Goal: Task Accomplishment & Management: Manage account settings

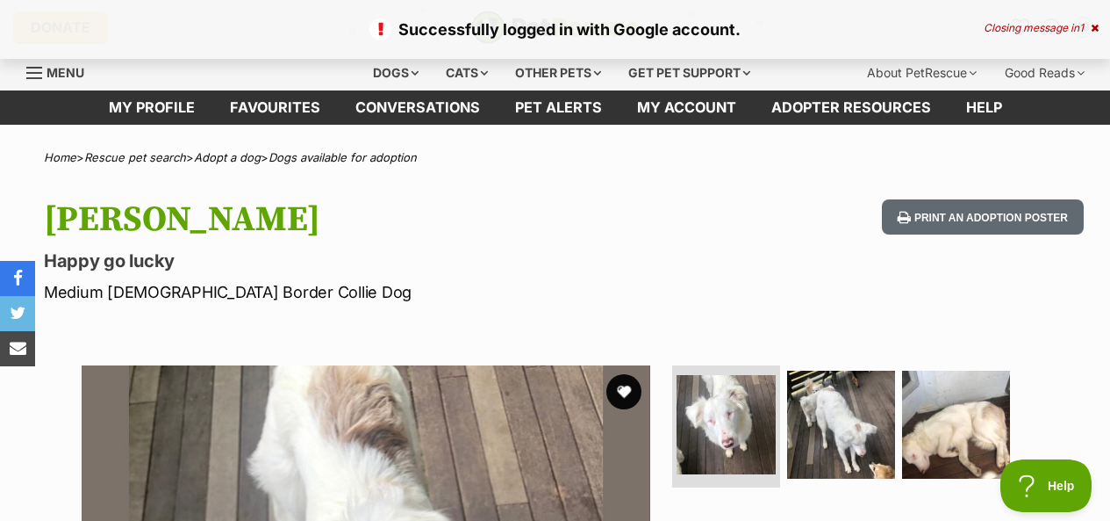
click at [1094, 24] on icon at bounding box center [1095, 28] width 8 height 11
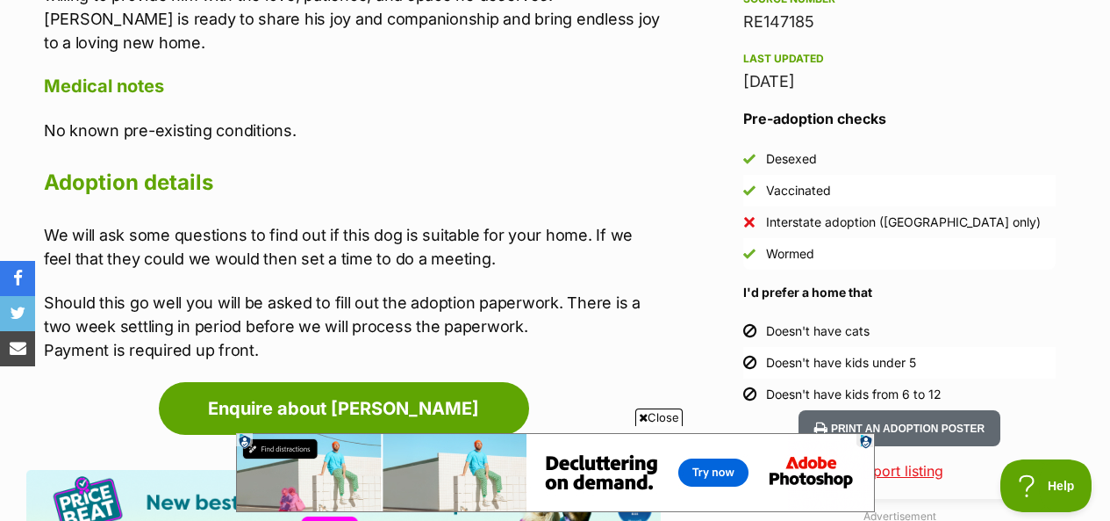
scroll to position [1668, 0]
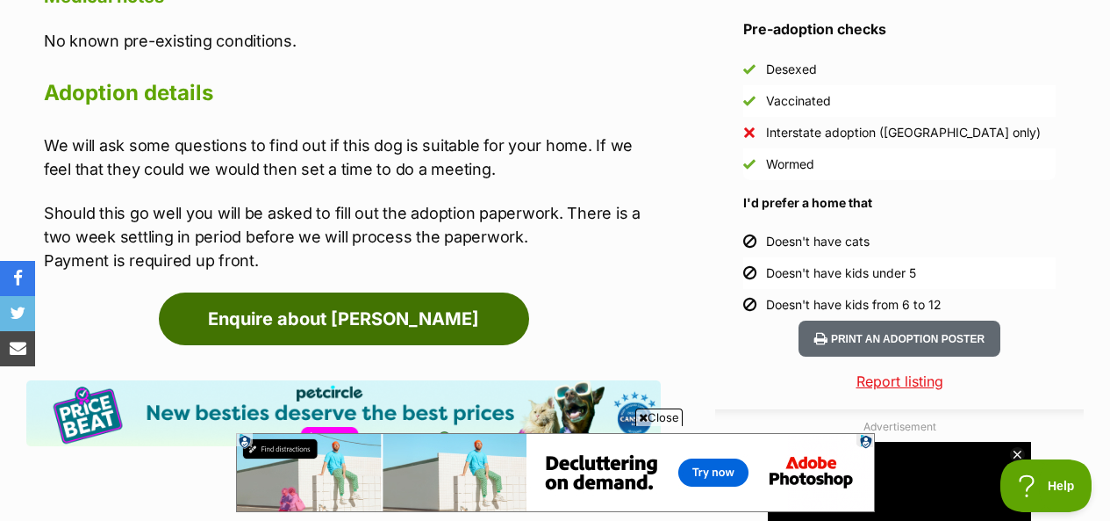
click at [411, 292] on link "Enquire about Luca" at bounding box center [344, 318] width 370 height 53
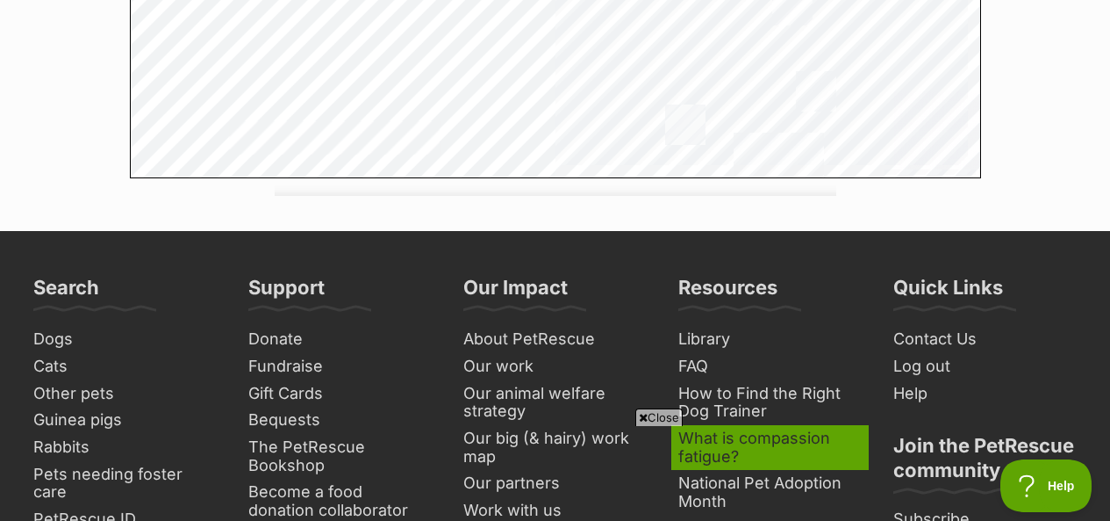
scroll to position [2282, 0]
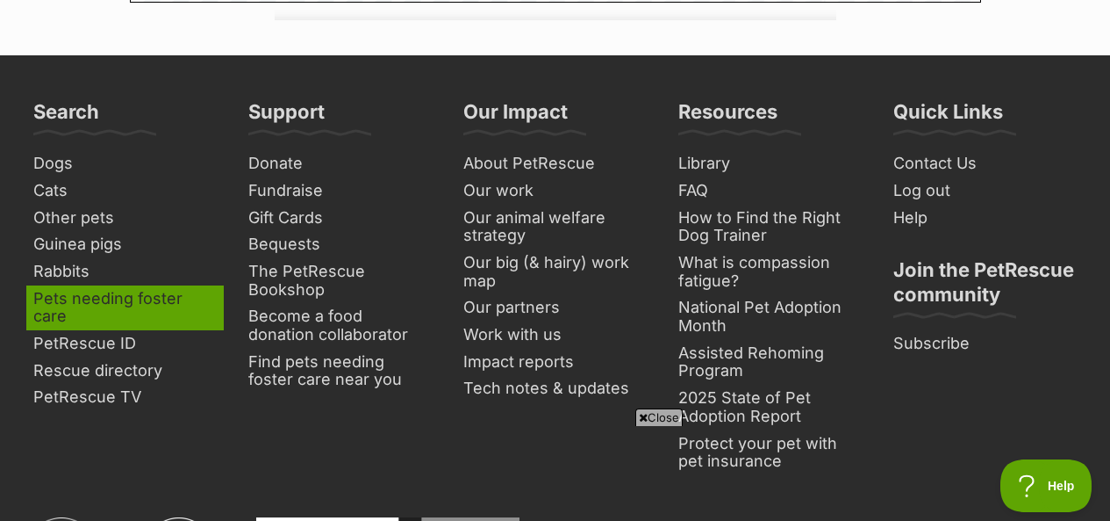
click at [141, 285] on link "Pets needing foster care" at bounding box center [125, 307] width 198 height 45
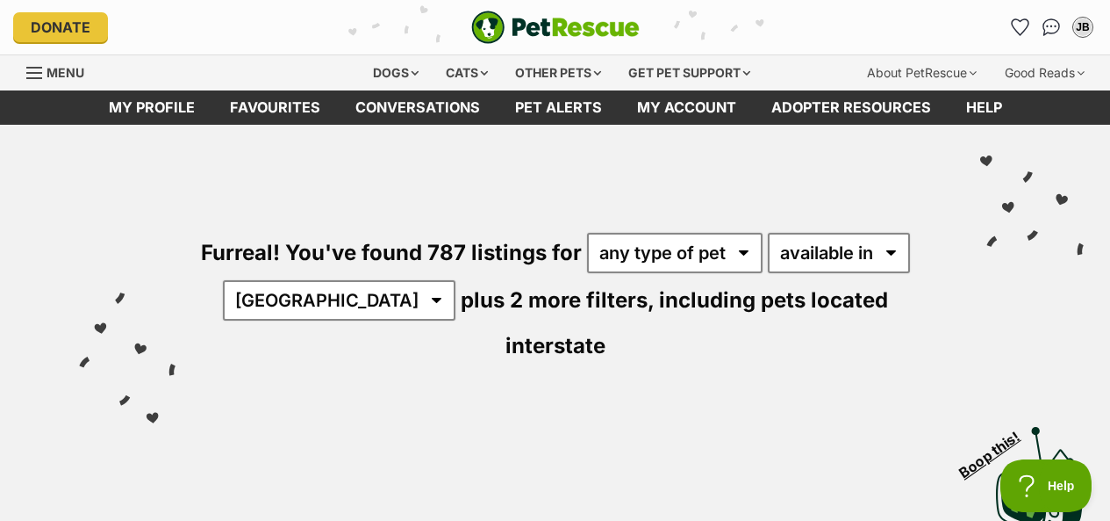
click at [600, 32] on img "PetRescue" at bounding box center [555, 27] width 169 height 33
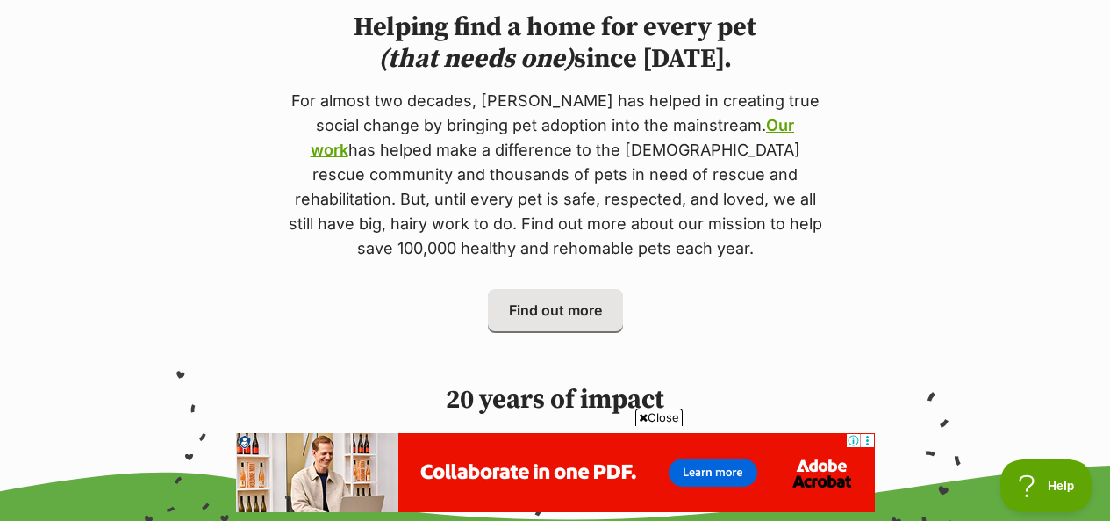
scroll to position [878, 0]
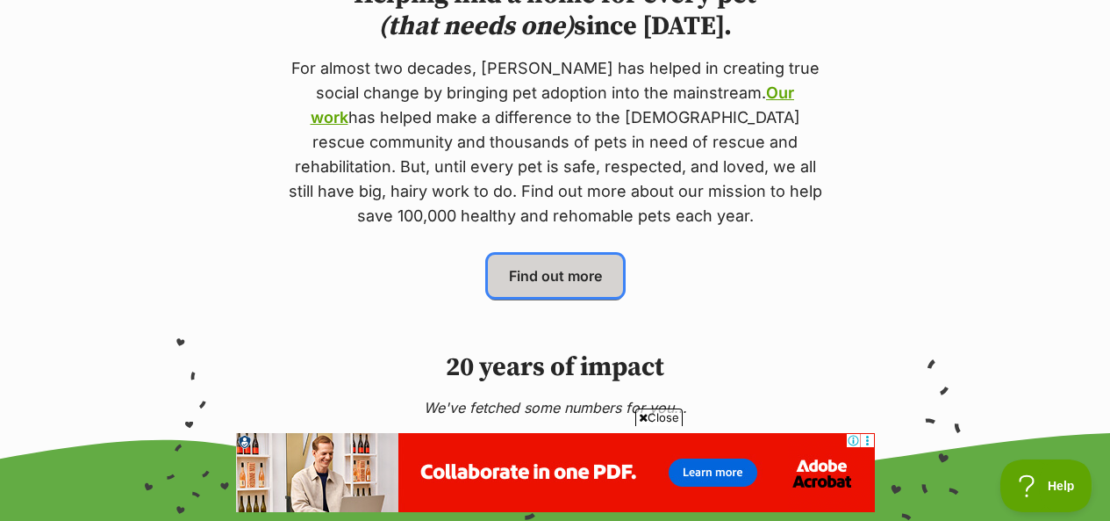
click at [580, 265] on span "Find out more" at bounding box center [555, 275] width 93 height 21
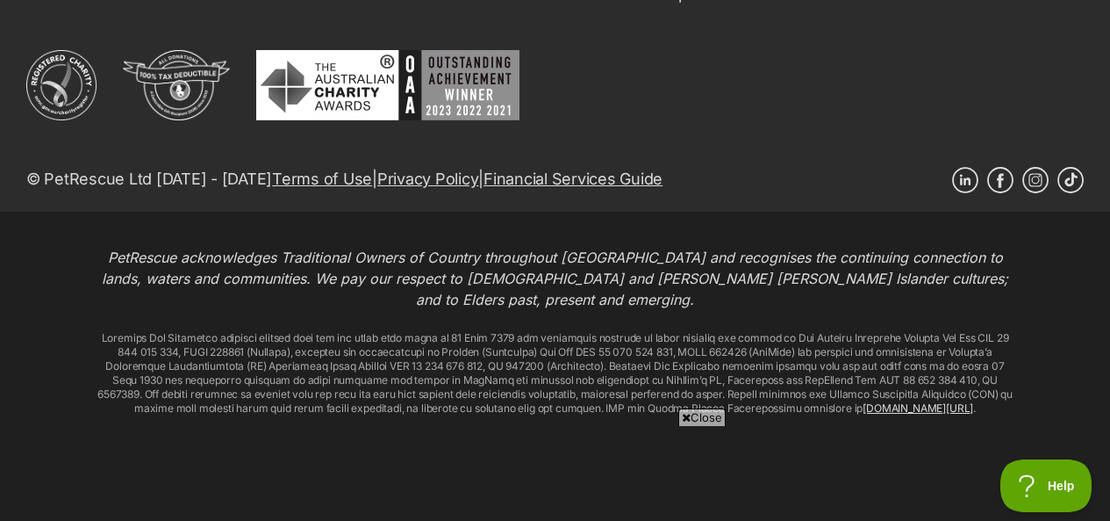
scroll to position [6803, 0]
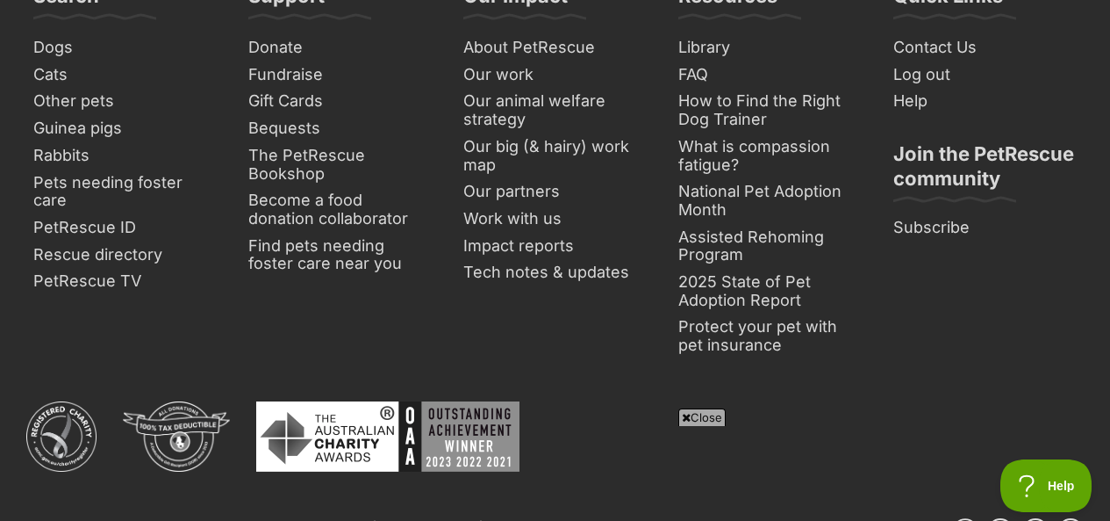
click at [979, 149] on h3 "Join the PetRescue community" at bounding box center [985, 171] width 183 height 60
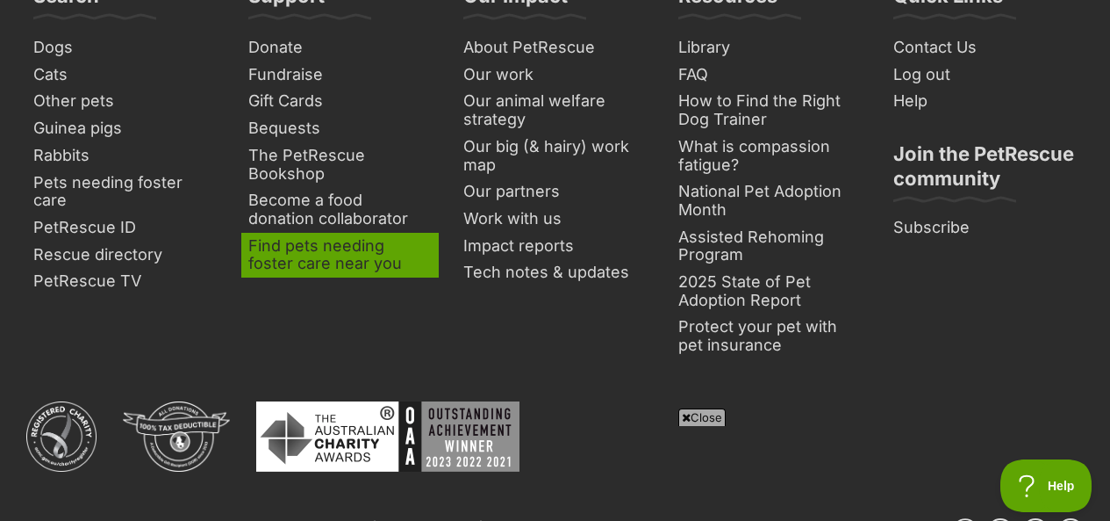
click at [365, 259] on link "Find pets needing foster care near you" at bounding box center [340, 255] width 198 height 45
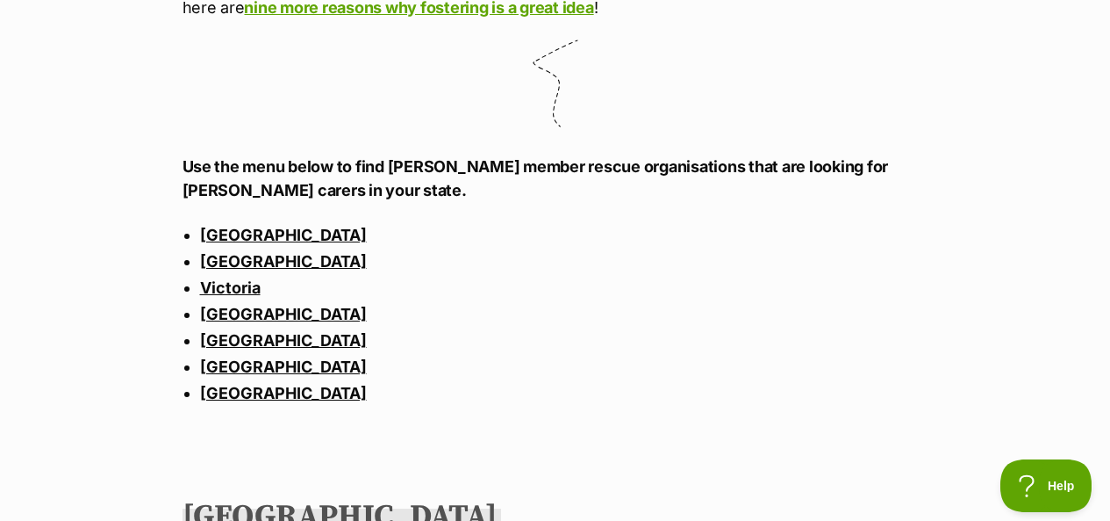
scroll to position [1317, 0]
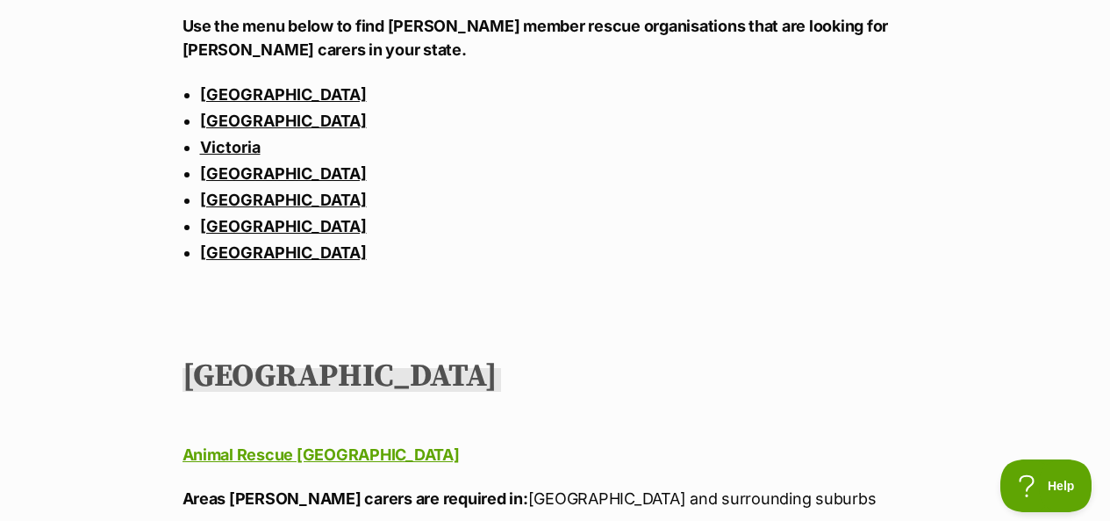
click at [236, 145] on link "Victoria" at bounding box center [230, 147] width 61 height 18
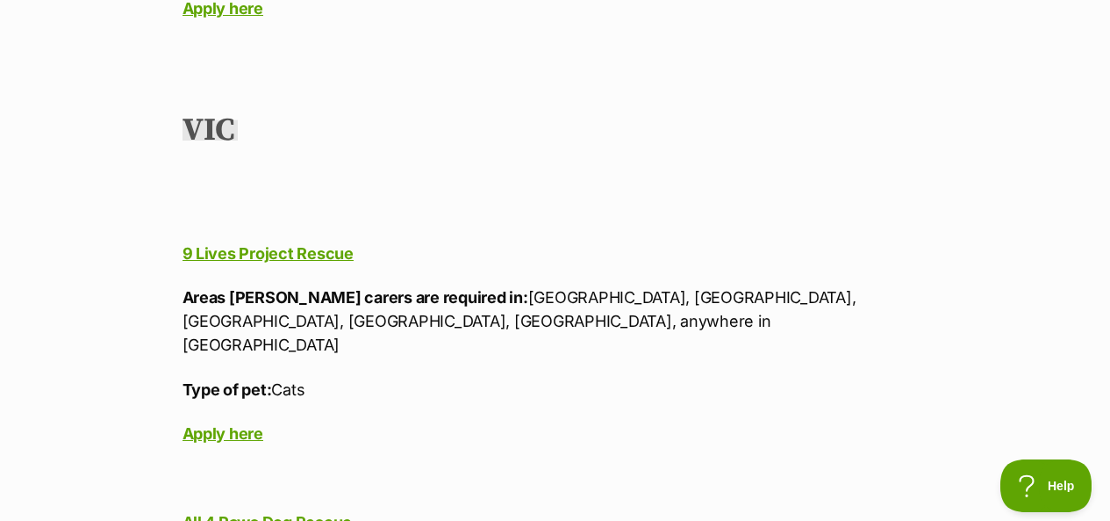
scroll to position [12340, 0]
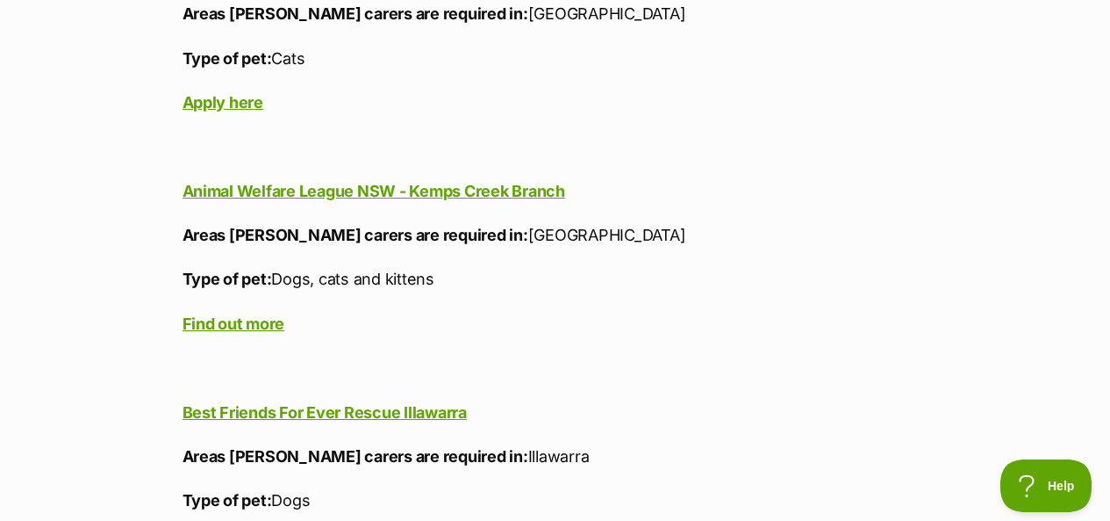
scroll to position [0, 0]
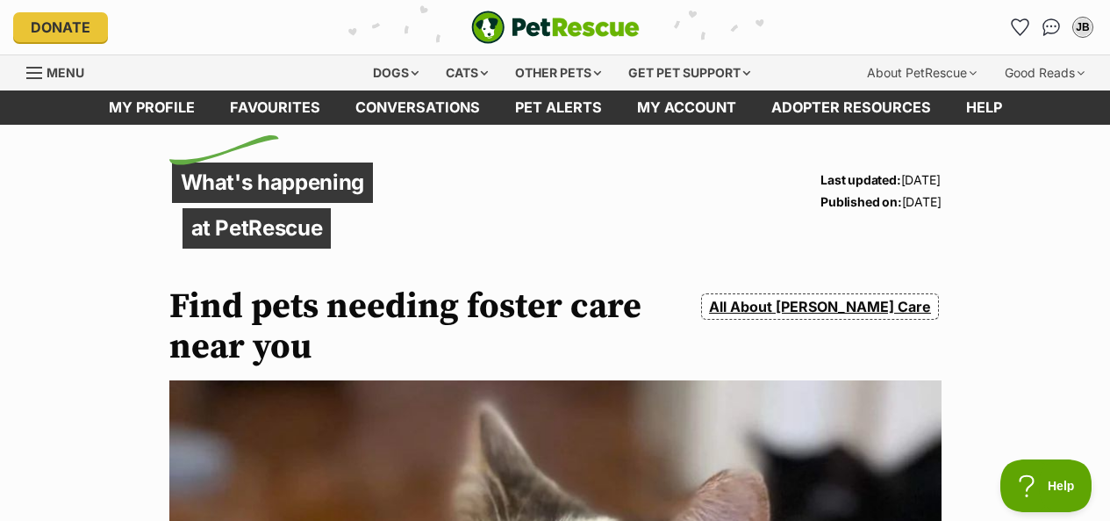
click at [162, 112] on link "My profile" at bounding box center [151, 107] width 121 height 34
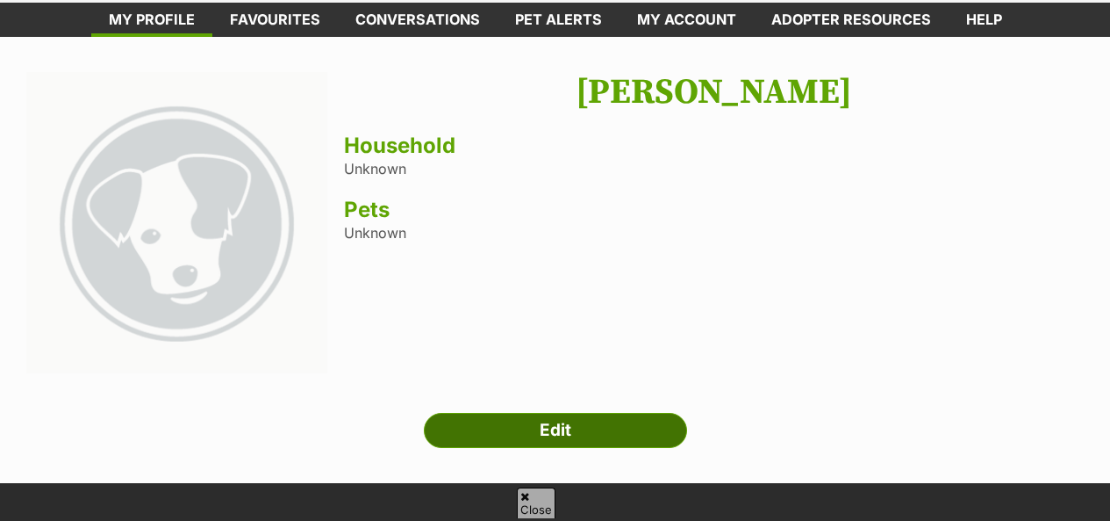
click at [607, 436] on link "Edit" at bounding box center [555, 430] width 263 height 35
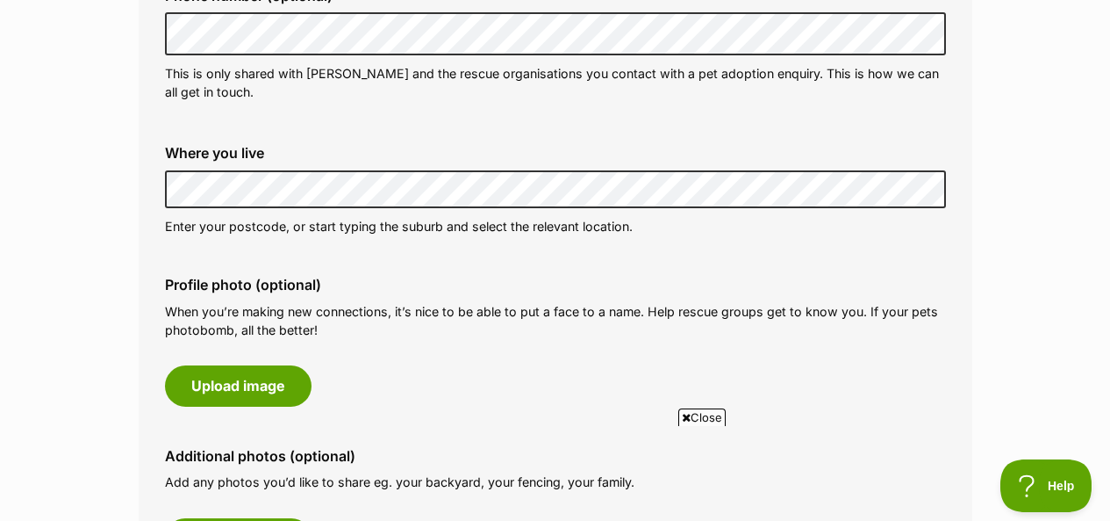
scroll to position [702, 0]
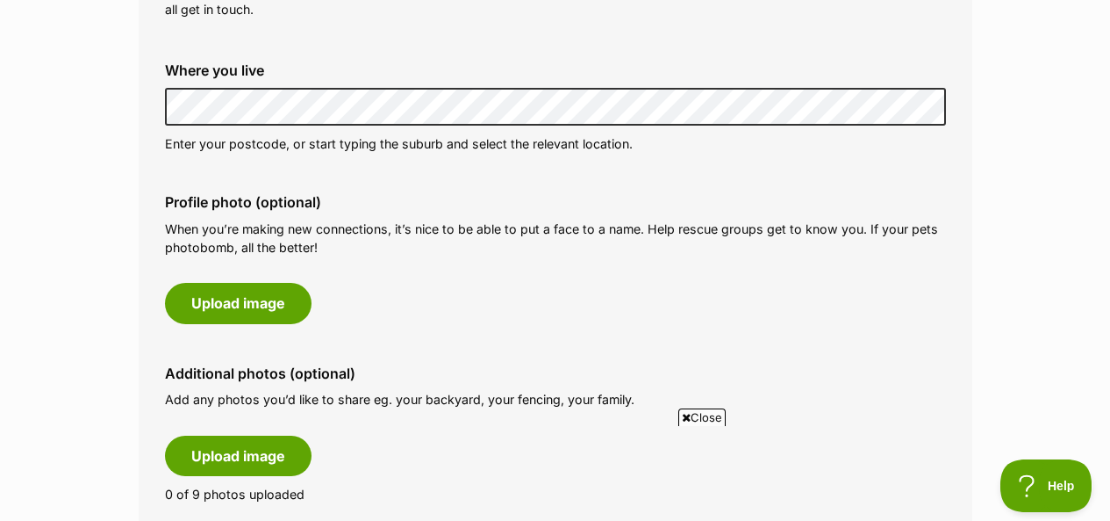
click at [230, 280] on div "Profile photo (optional) When you’re making new connections, it’s nice to be ab…" at bounding box center [555, 258] width 809 height 157
click at [241, 296] on button "Upload image" at bounding box center [238, 303] width 147 height 40
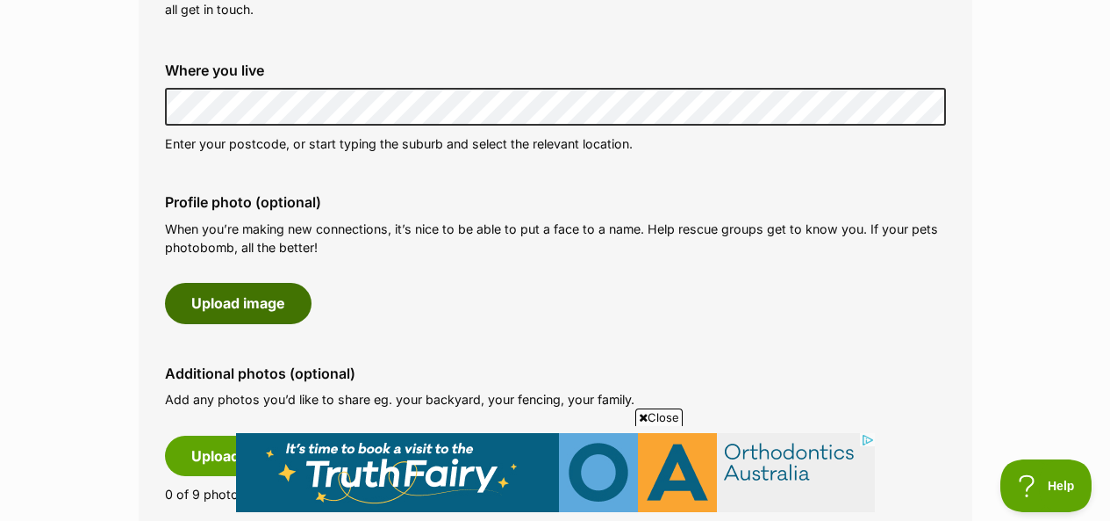
scroll to position [0, 0]
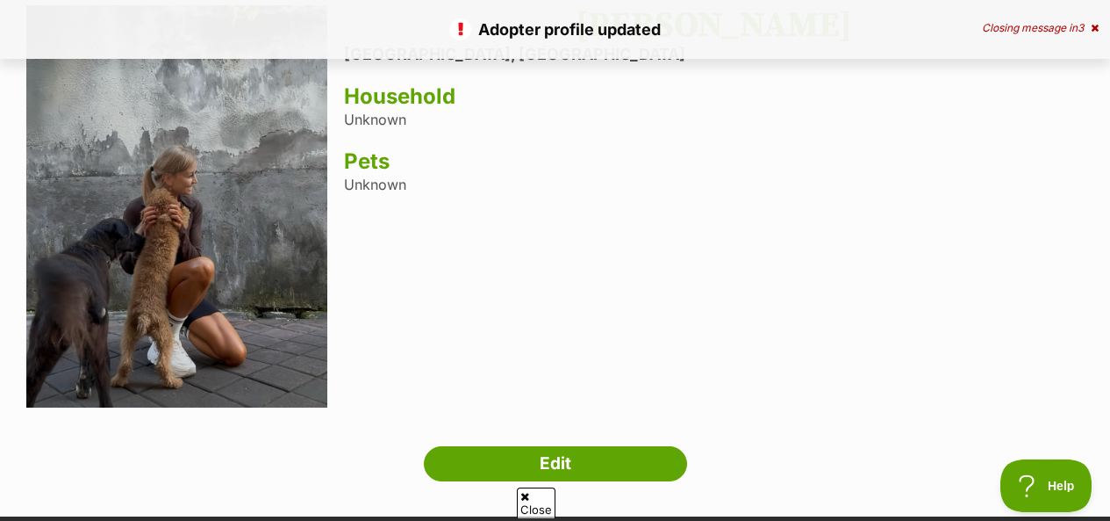
scroll to position [176, 0]
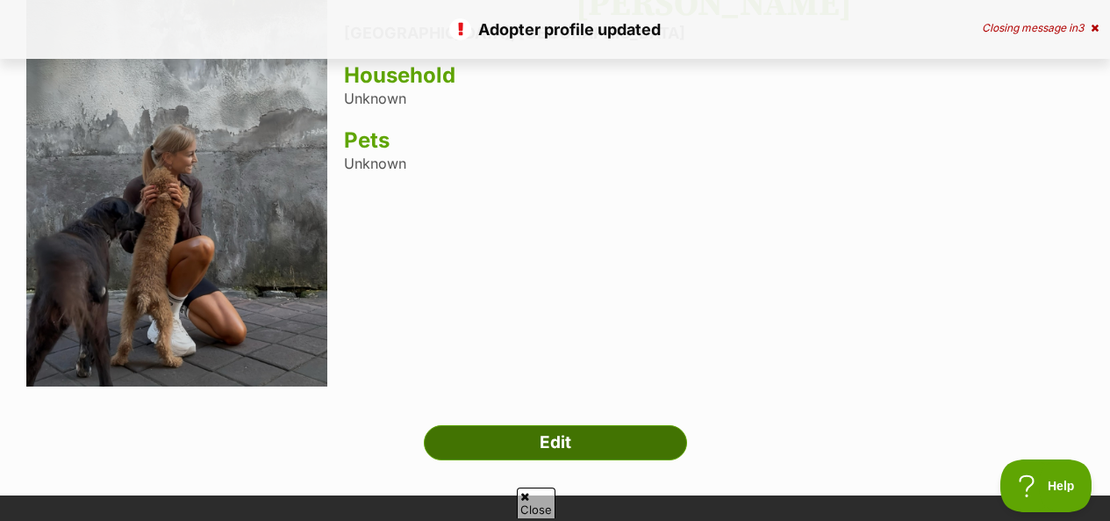
click at [600, 426] on link "Edit" at bounding box center [555, 442] width 263 height 35
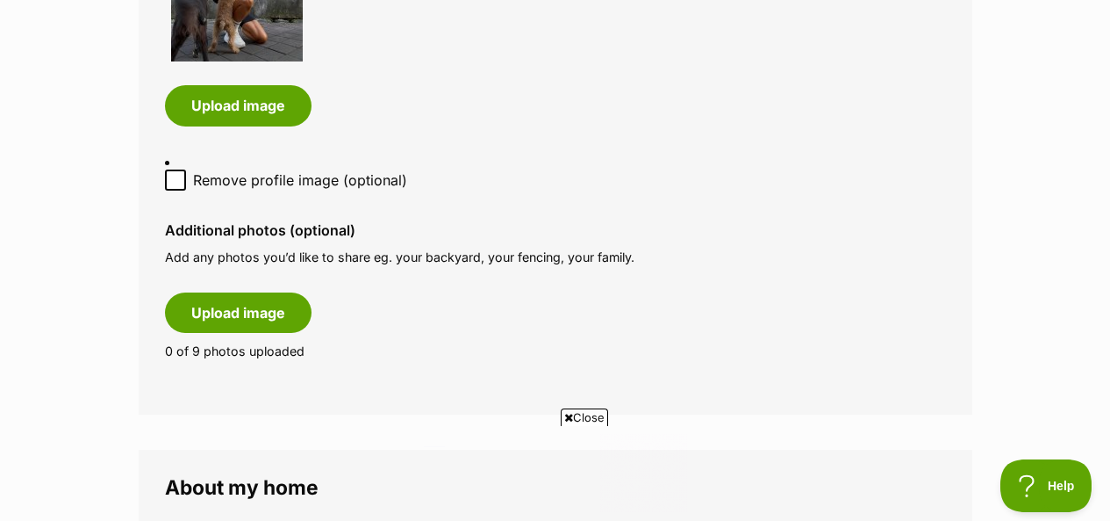
scroll to position [1053, 0]
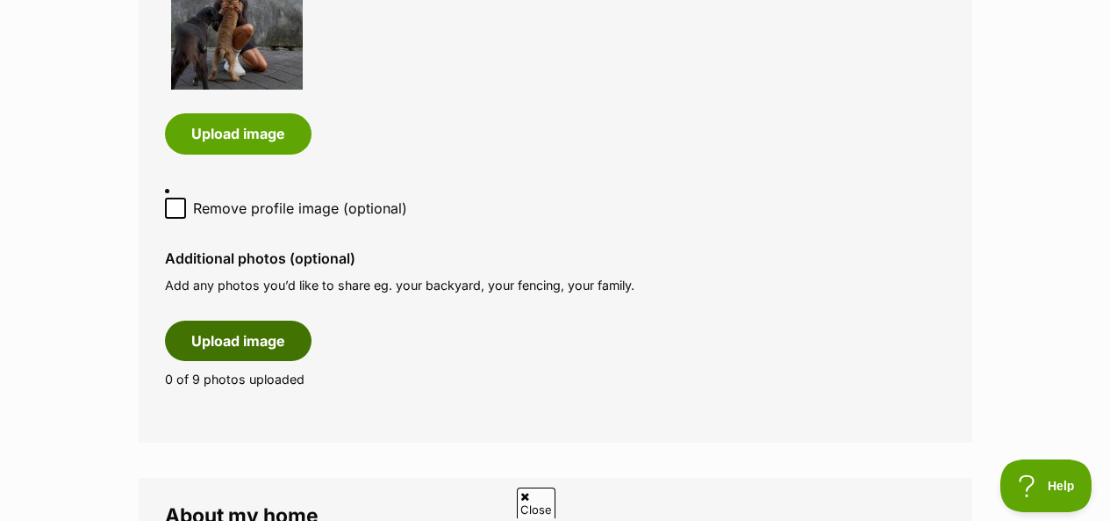
click at [246, 351] on button "Upload image" at bounding box center [238, 340] width 147 height 40
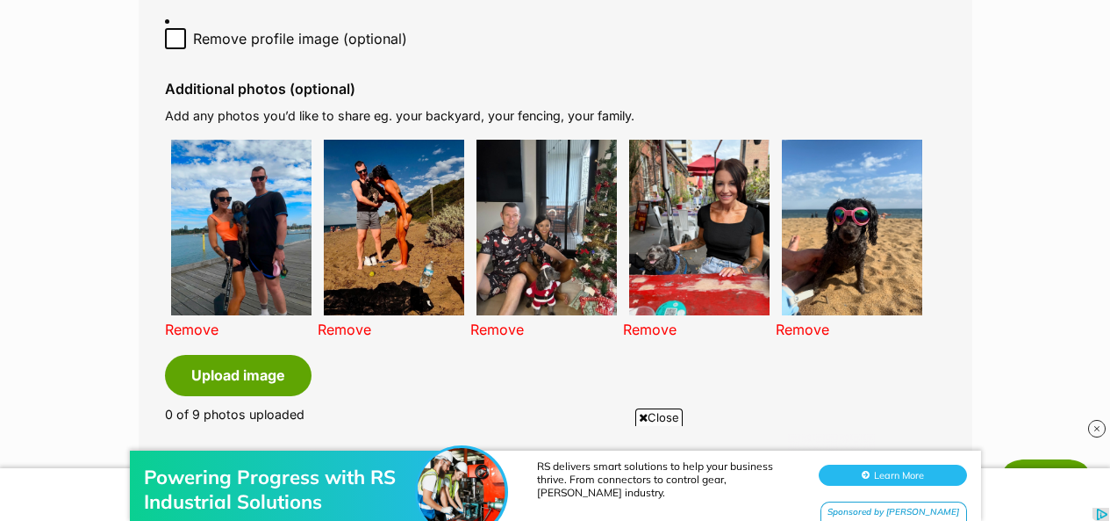
scroll to position [1317, 0]
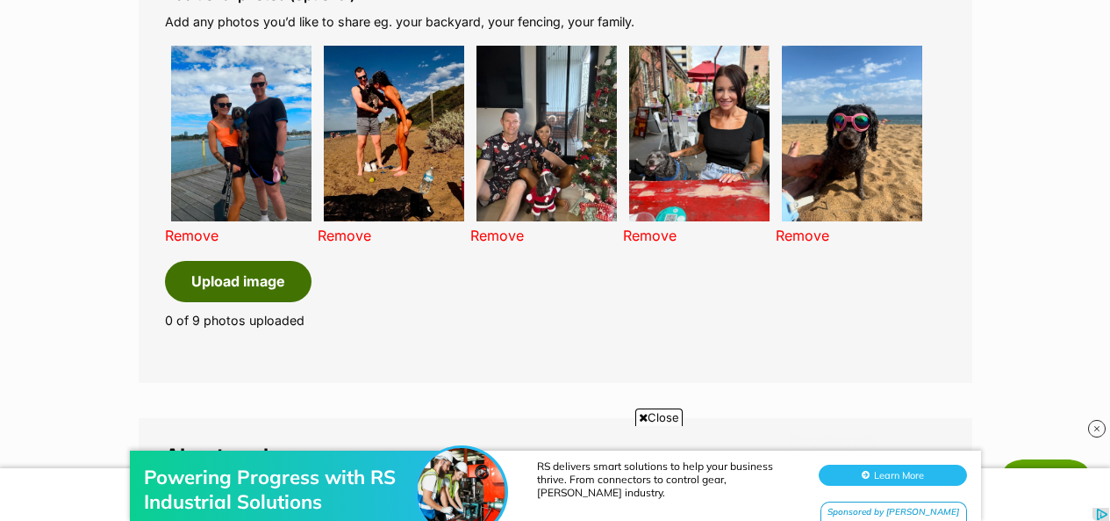
click at [229, 284] on button "Upload image" at bounding box center [238, 281] width 147 height 40
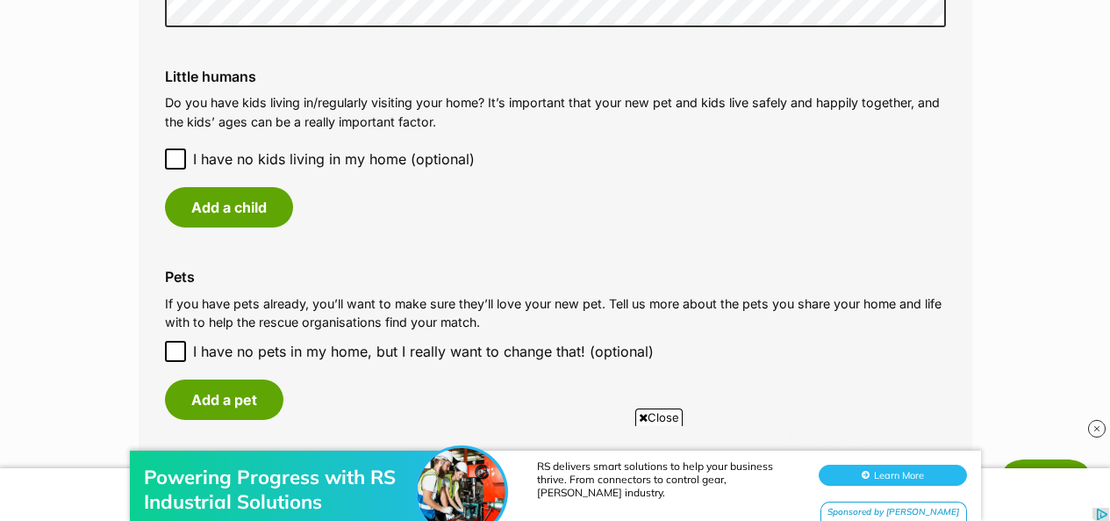
scroll to position [2107, 0]
click at [172, 155] on icon at bounding box center [175, 158] width 12 height 12
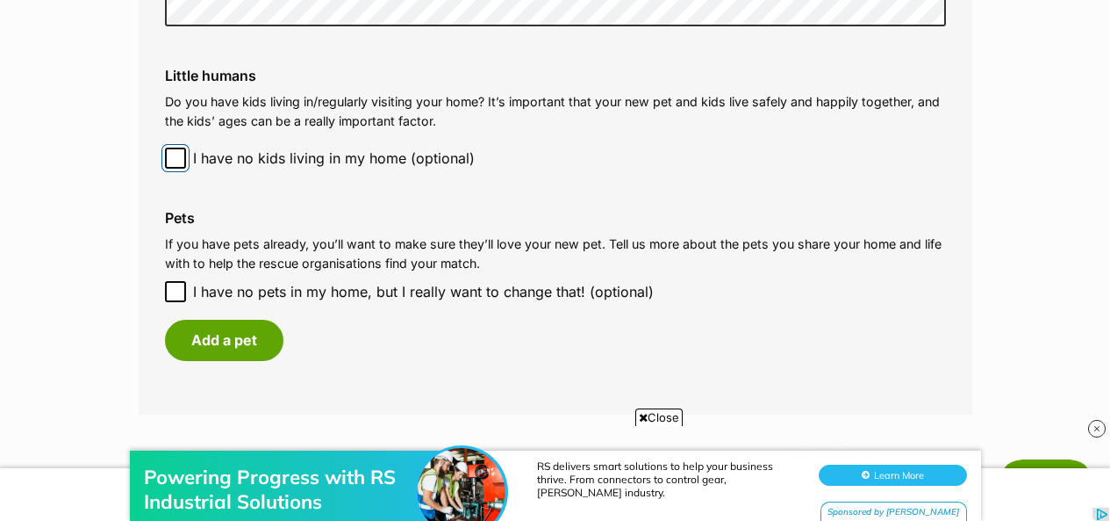
scroll to position [2195, 0]
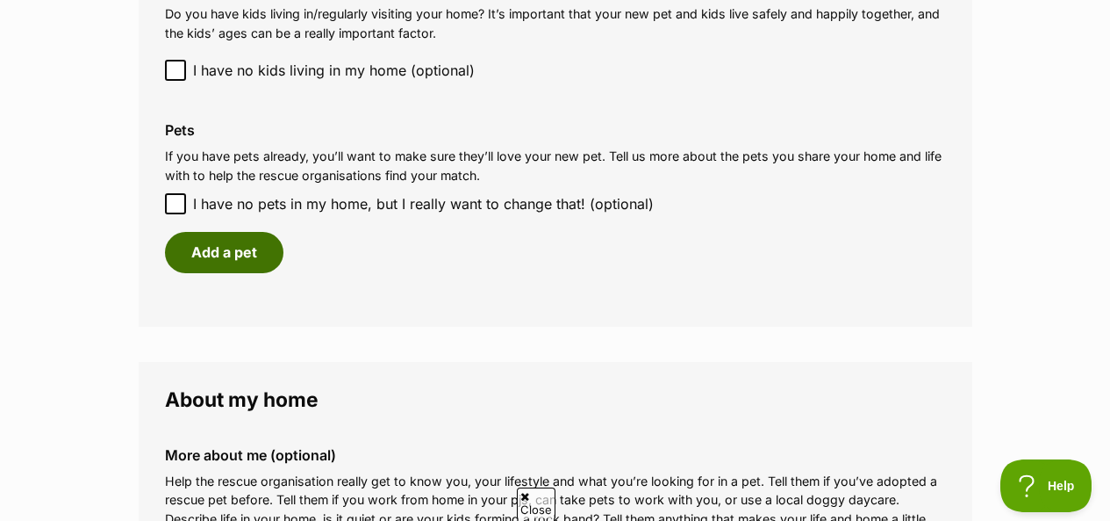
click at [233, 244] on button "Add a pet" at bounding box center [224, 252] width 119 height 40
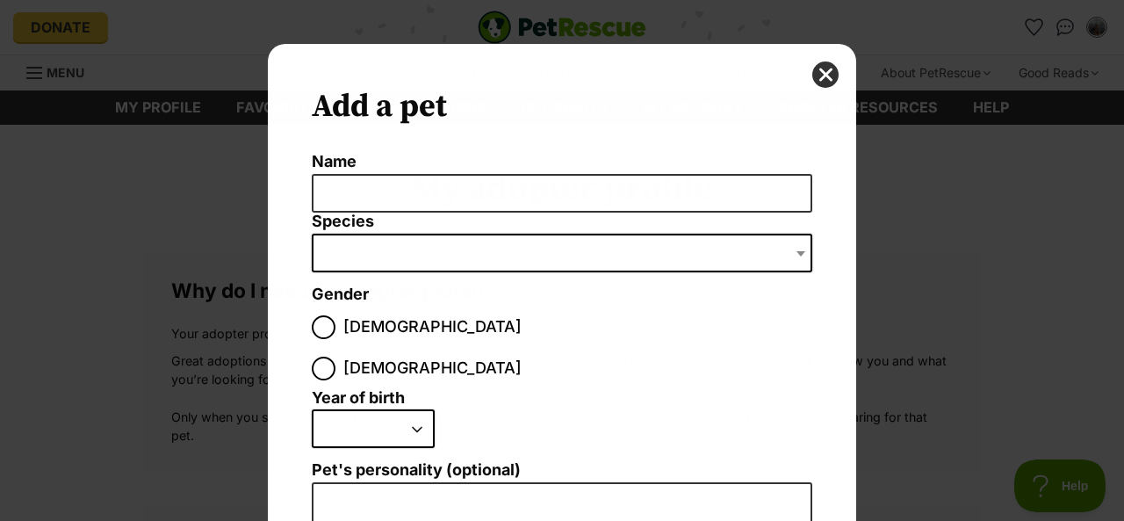
scroll to position [0, 0]
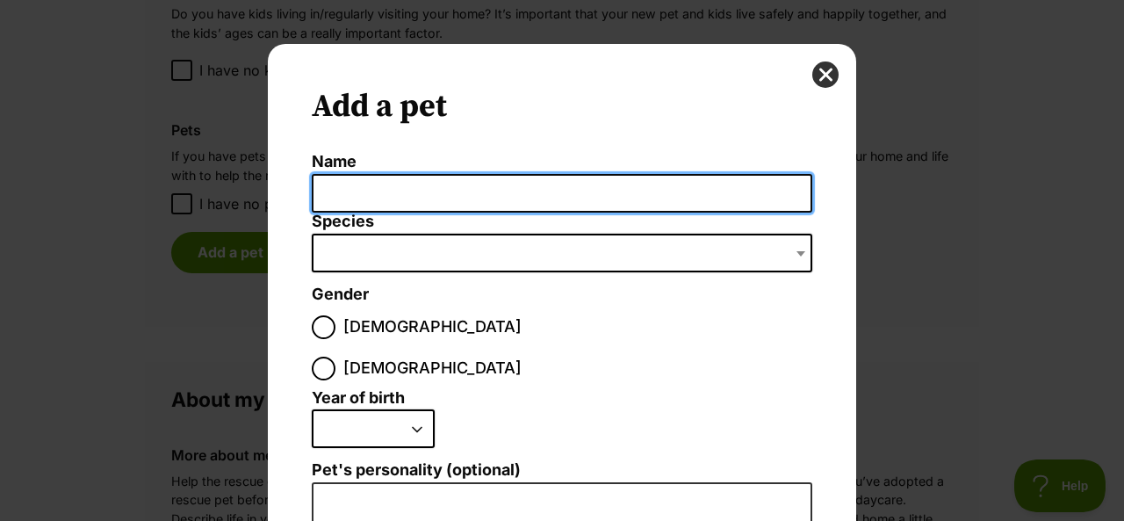
click at [435, 197] on input "Name" at bounding box center [562, 194] width 500 height 40
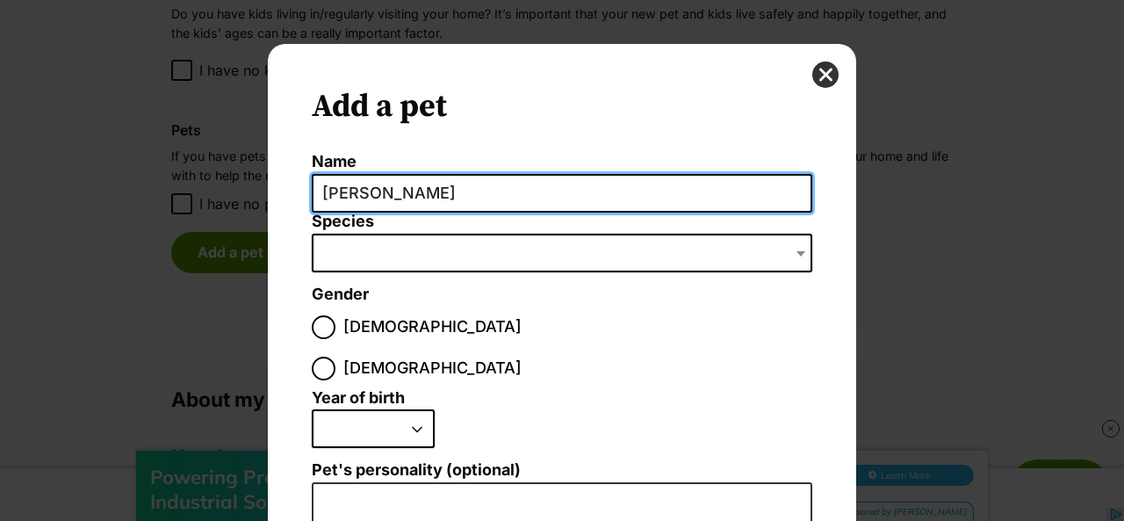
type input "[PERSON_NAME]"
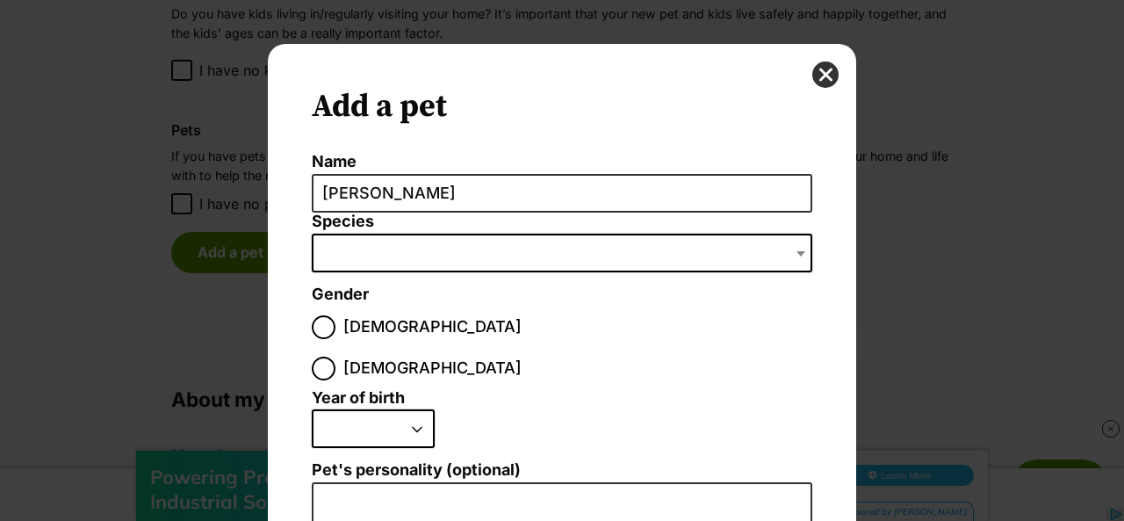
click at [387, 254] on span "Dialog Window - Close (Press escape to close)" at bounding box center [562, 253] width 500 height 39
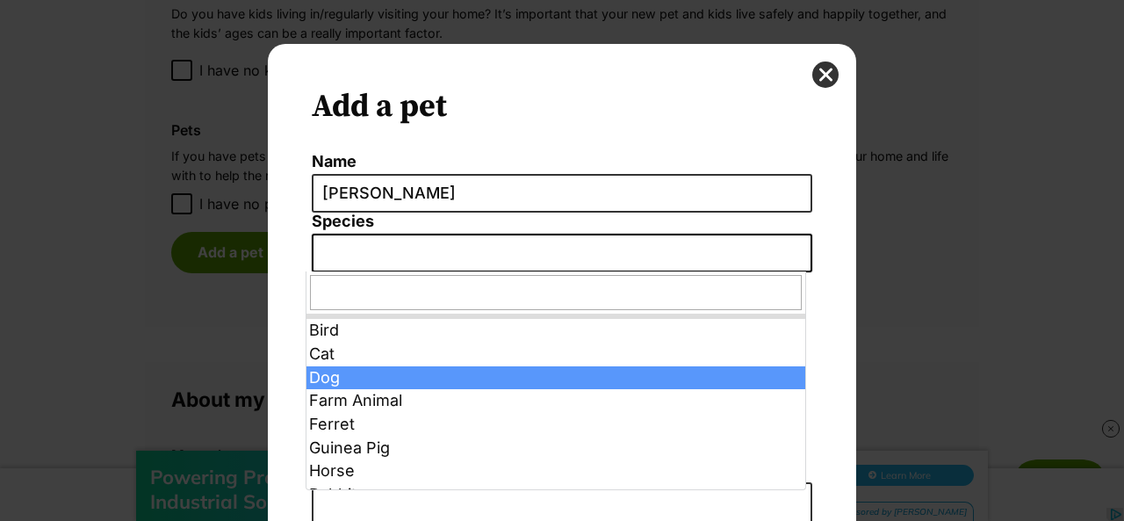
select select "1"
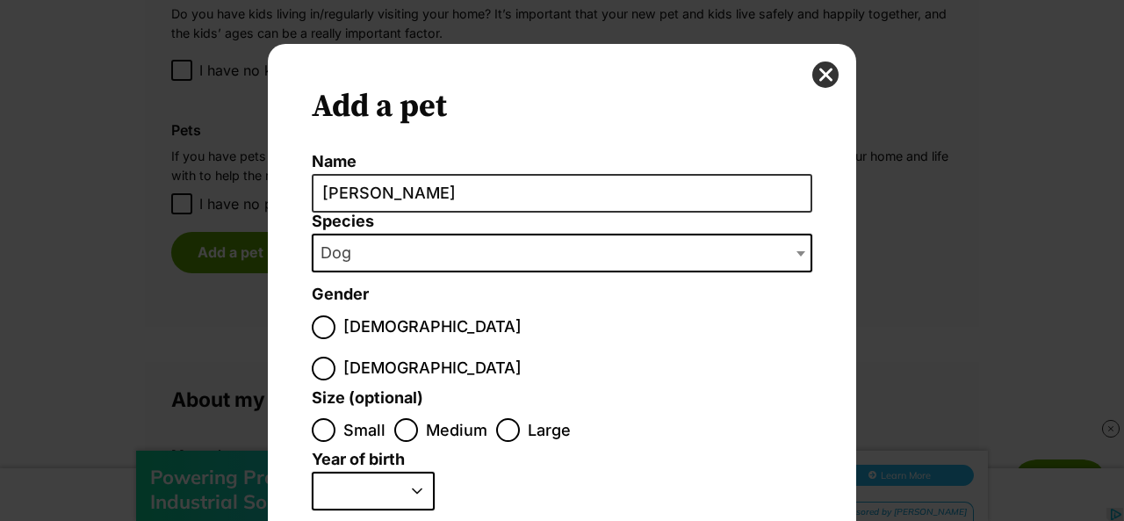
click at [417, 356] on span "Female" at bounding box center [432, 368] width 178 height 24
click at [335, 356] on input "Female" at bounding box center [324, 368] width 24 height 24
radio input "true"
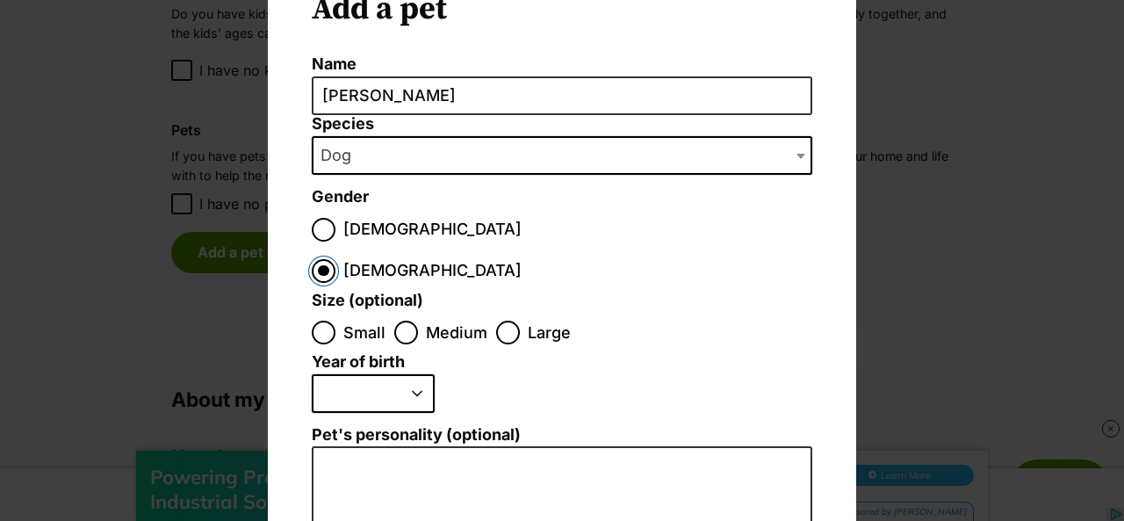
scroll to position [176, 0]
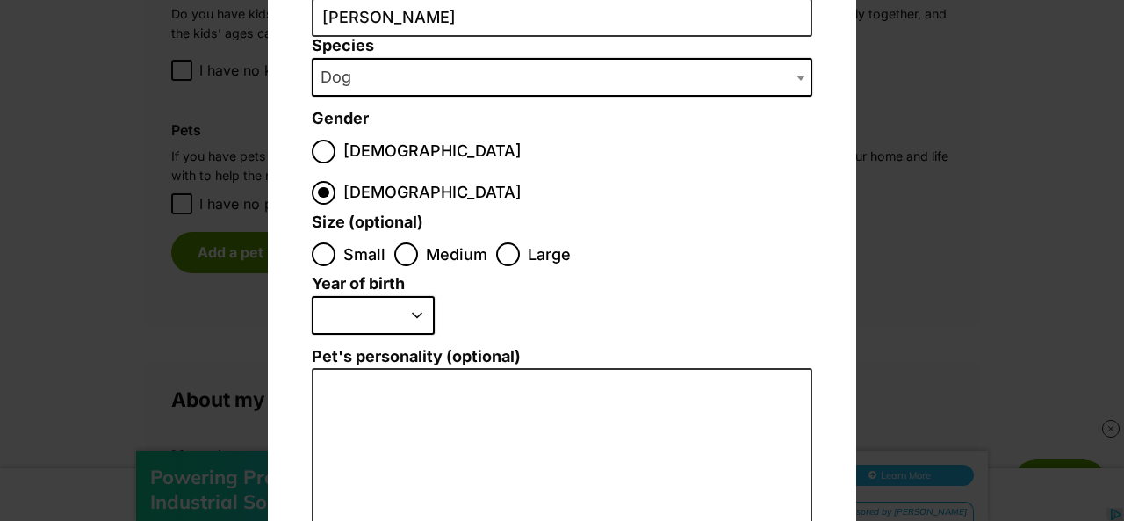
click at [343, 242] on span "Small" at bounding box center [364, 254] width 42 height 24
click at [335, 242] on input "Small" at bounding box center [324, 254] width 24 height 24
radio input "true"
click at [361, 296] on select "2025 2024 2023 2022 2021 2020 2019 2018 2017 2016 2015 2014 2013 2012 2011 2010…" at bounding box center [373, 315] width 123 height 39
select select "2019"
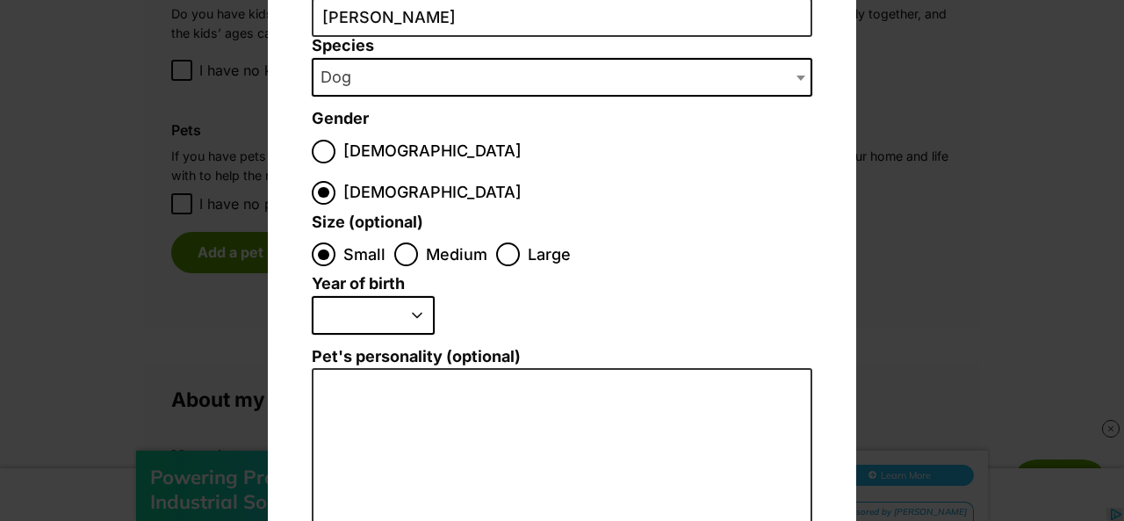
click at [312, 296] on select "2025 2024 2023 2022 2021 2020 2019 2018 2017 2016 2015 2014 2013 2012 2011 2010…" at bounding box center [373, 315] width 123 height 39
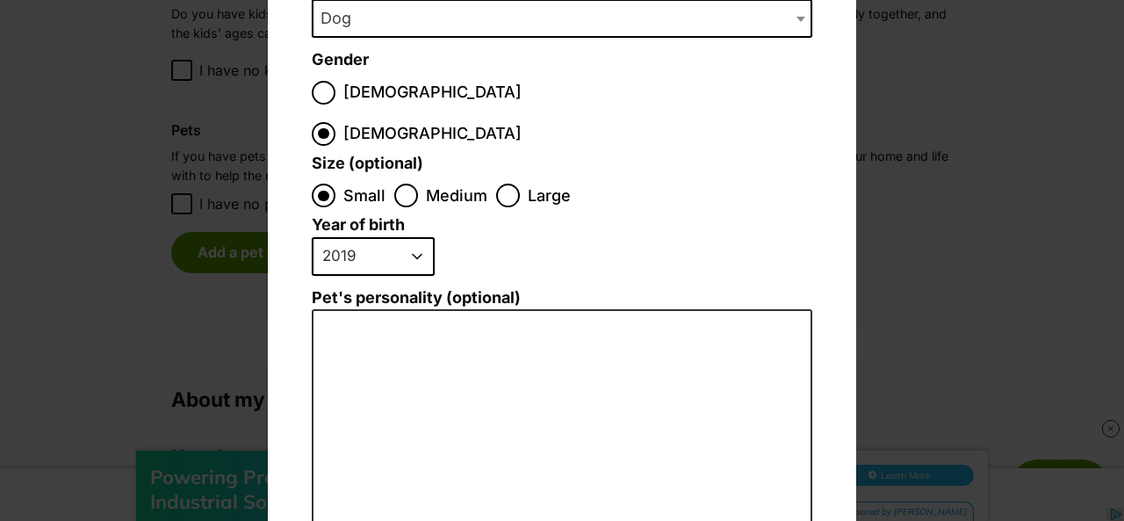
scroll to position [351, 0]
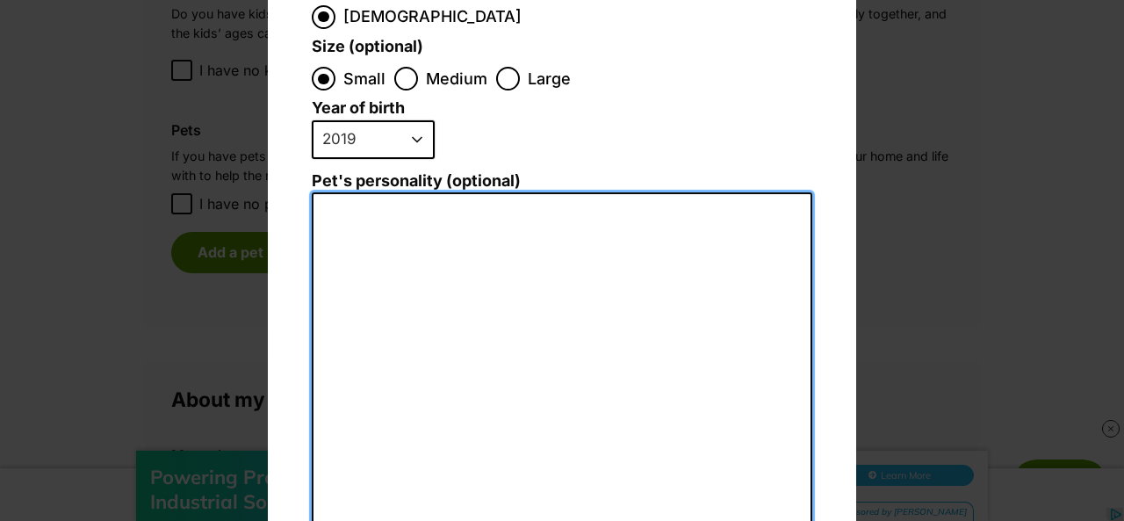
click at [462, 242] on textarea "Pet's personality (optional)" at bounding box center [562, 384] width 500 height 384
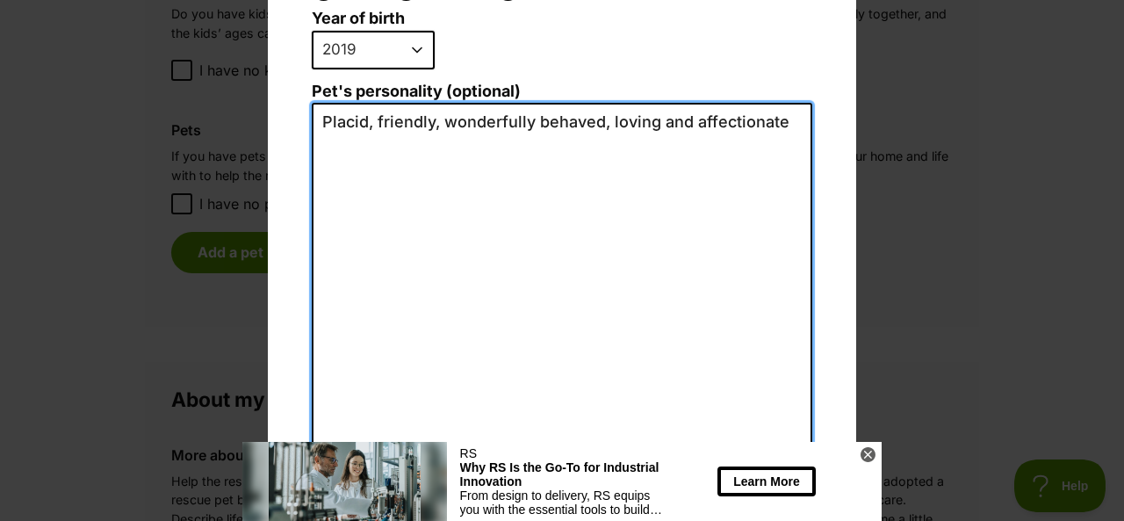
scroll to position [480, 0]
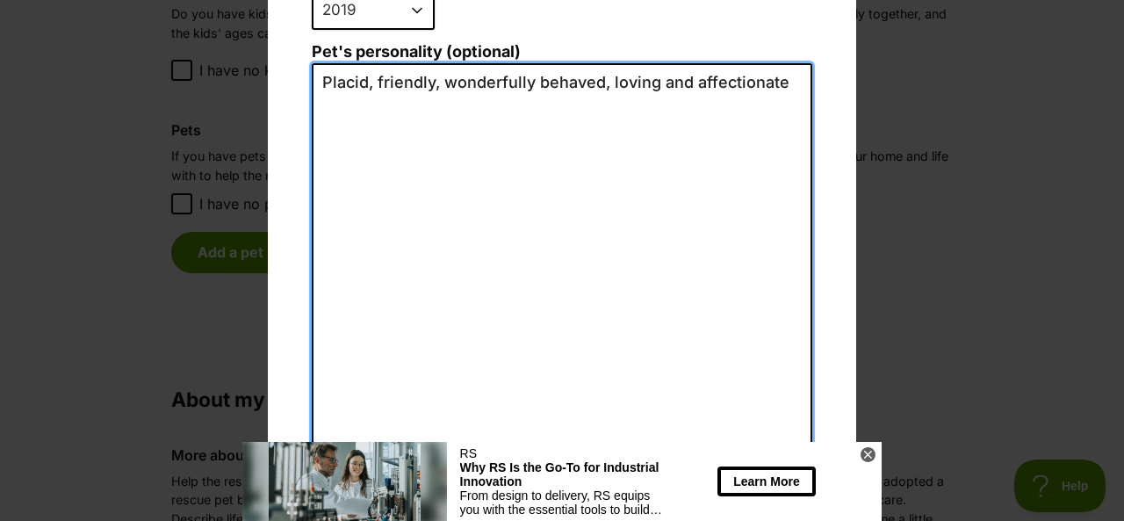
type textarea "Placid, friendly, wonderfully behaved, loving and affectionate"
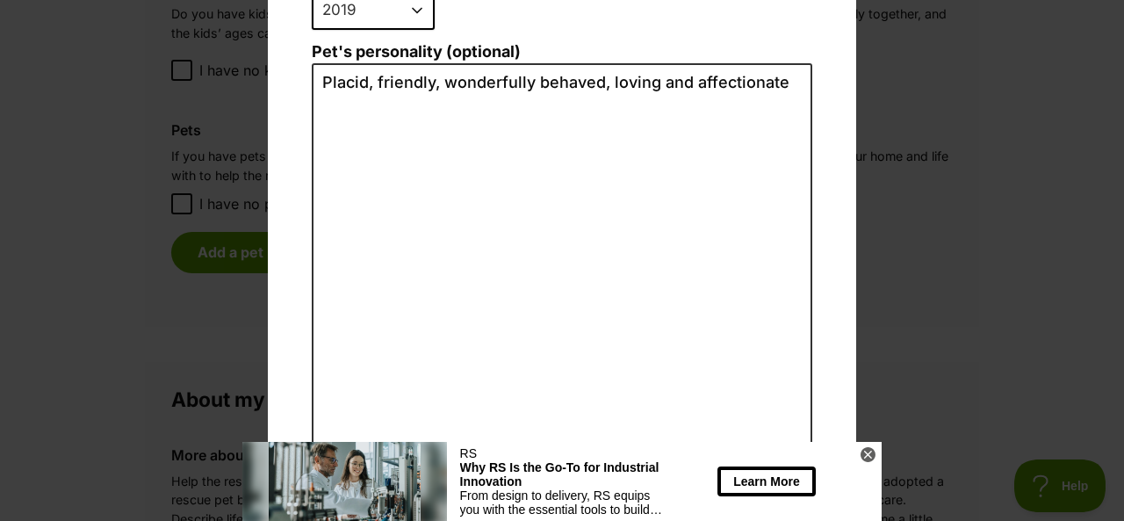
click at [564, 456] on button "Create Pet" at bounding box center [561, 473] width 137 height 35
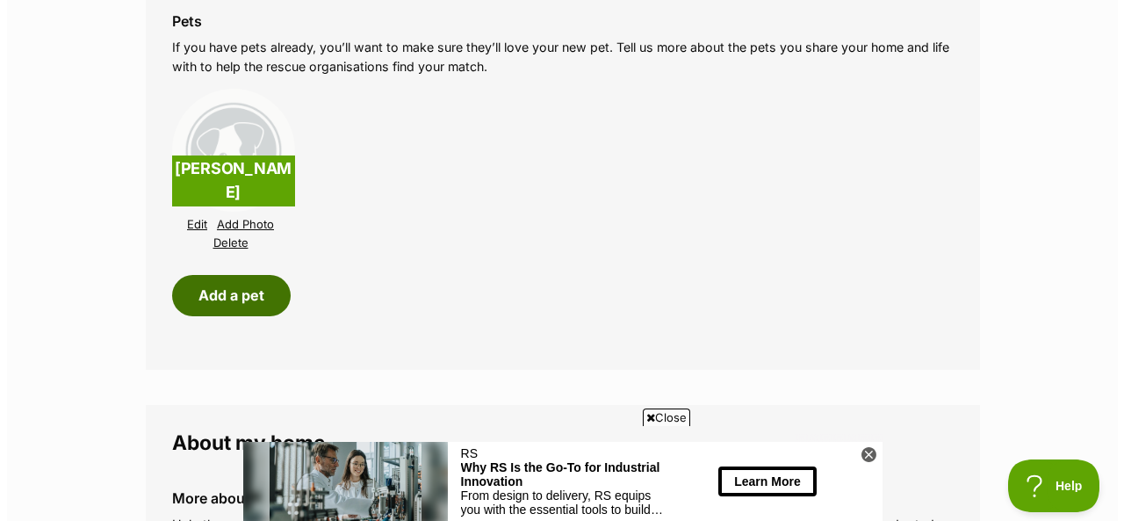
scroll to position [2282, 0]
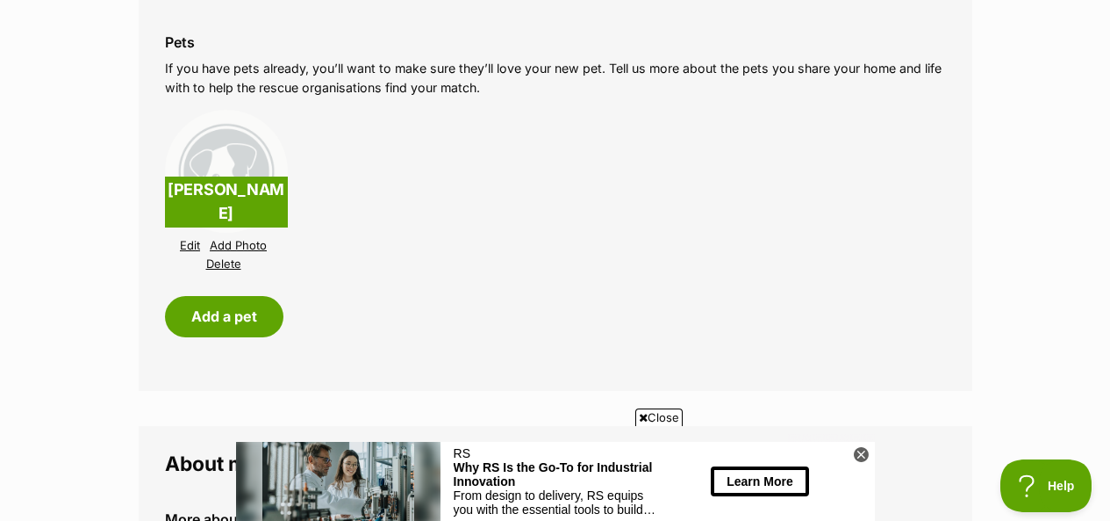
click at [237, 241] on link "Add Photo" at bounding box center [238, 245] width 57 height 13
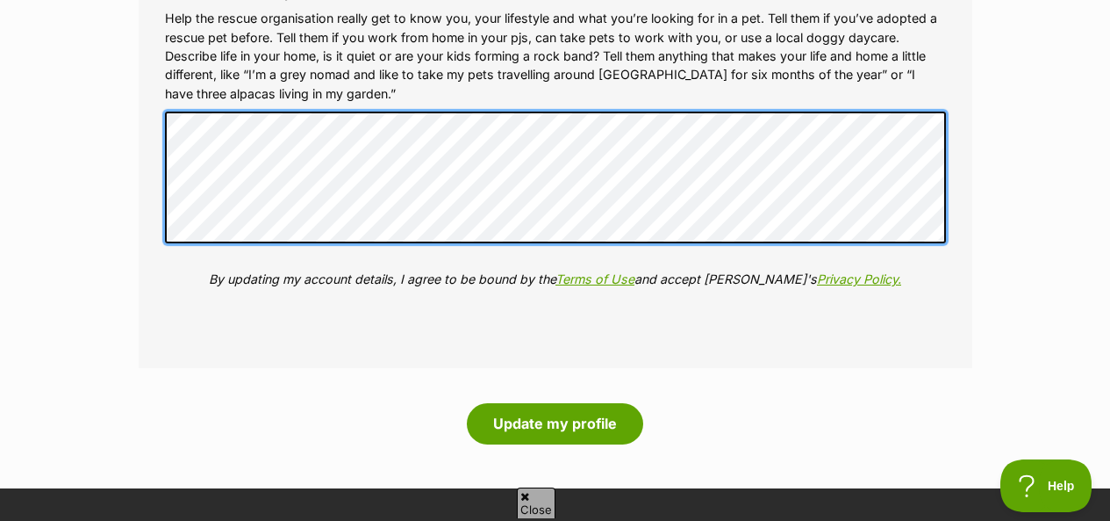
scroll to position [0, 0]
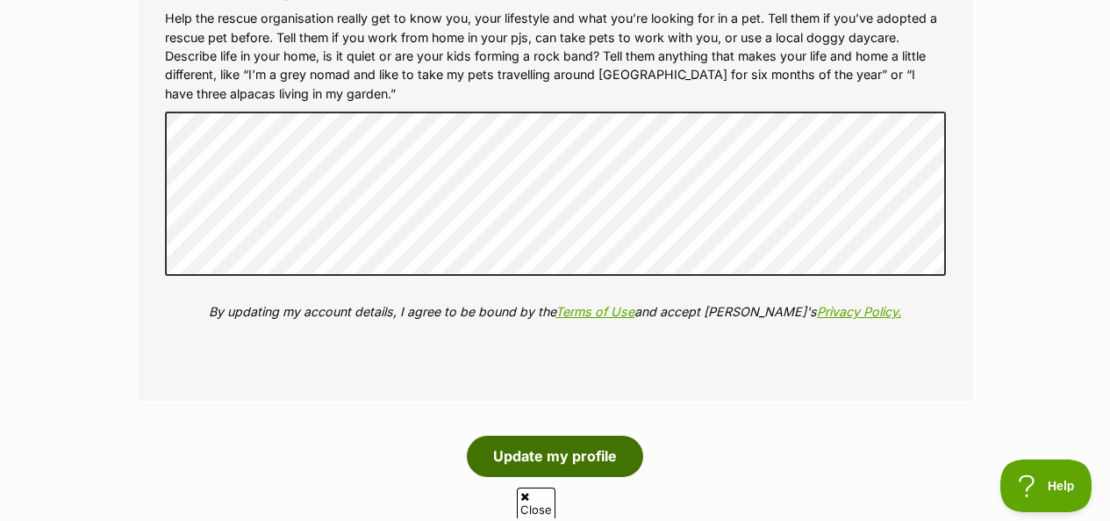
drag, startPoint x: 487, startPoint y: 435, endPoint x: 510, endPoint y: 463, distance: 36.2
click at [512, 463] on button "Update my profile" at bounding box center [555, 455] width 176 height 40
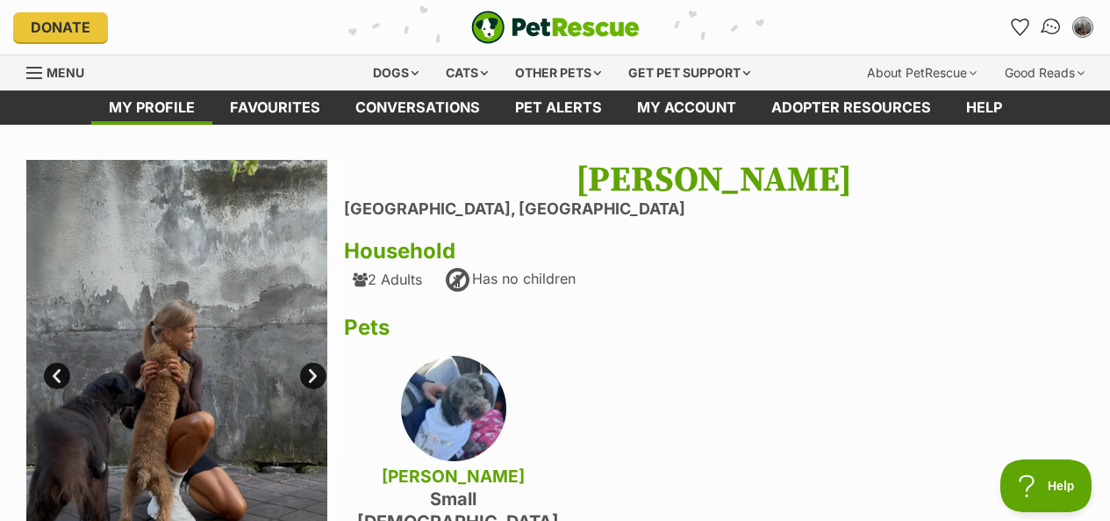
click at [1048, 27] on img "Conversations" at bounding box center [1052, 27] width 24 height 23
